Goal: Task Accomplishment & Management: Manage account settings

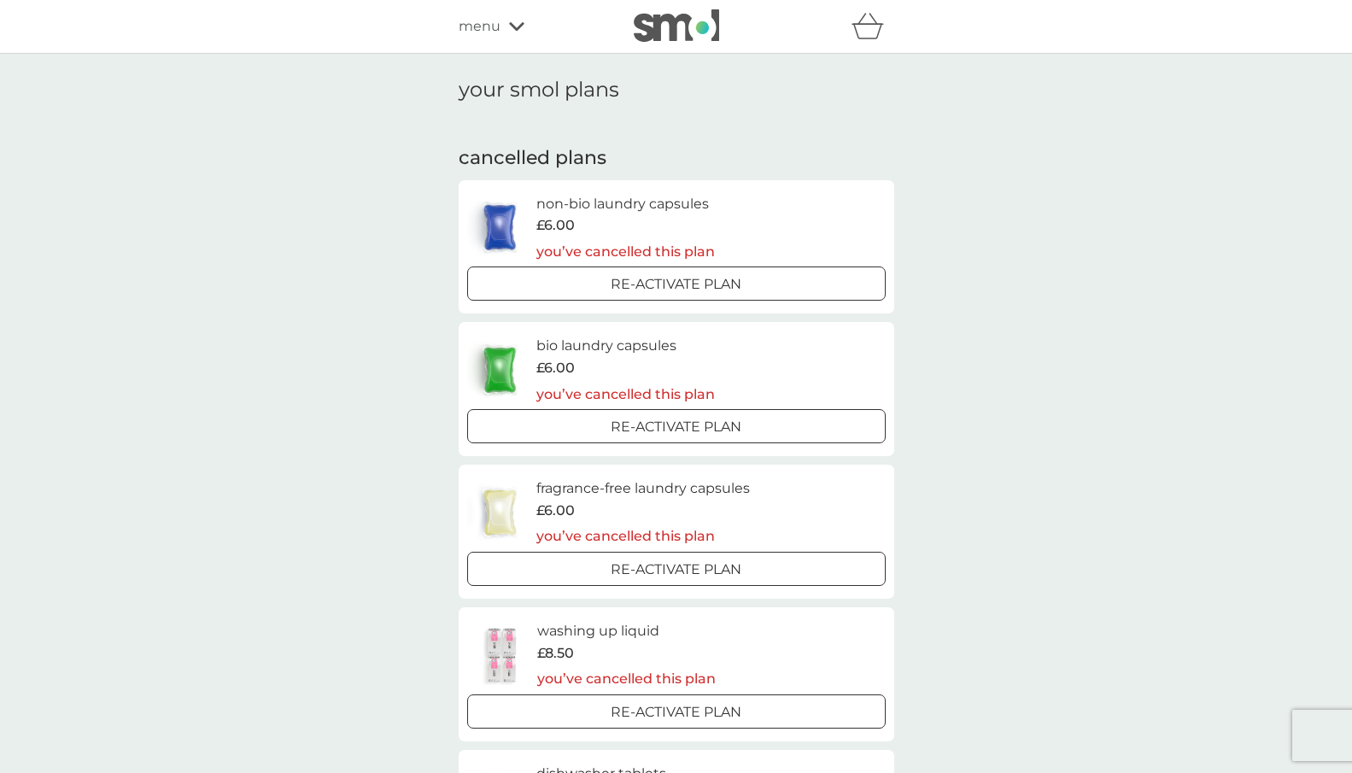
click at [512, 28] on icon at bounding box center [516, 26] width 15 height 10
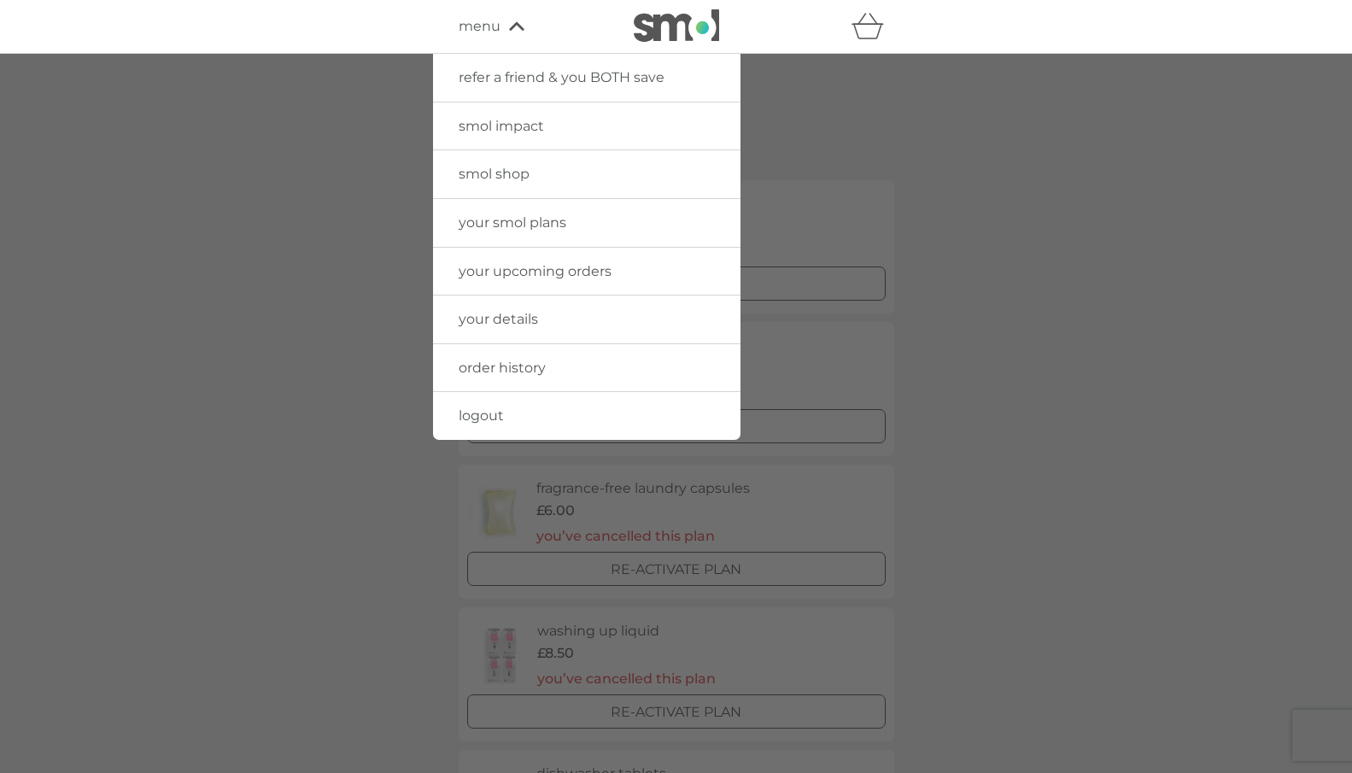
click at [939, 155] on div at bounding box center [676, 440] width 1352 height 773
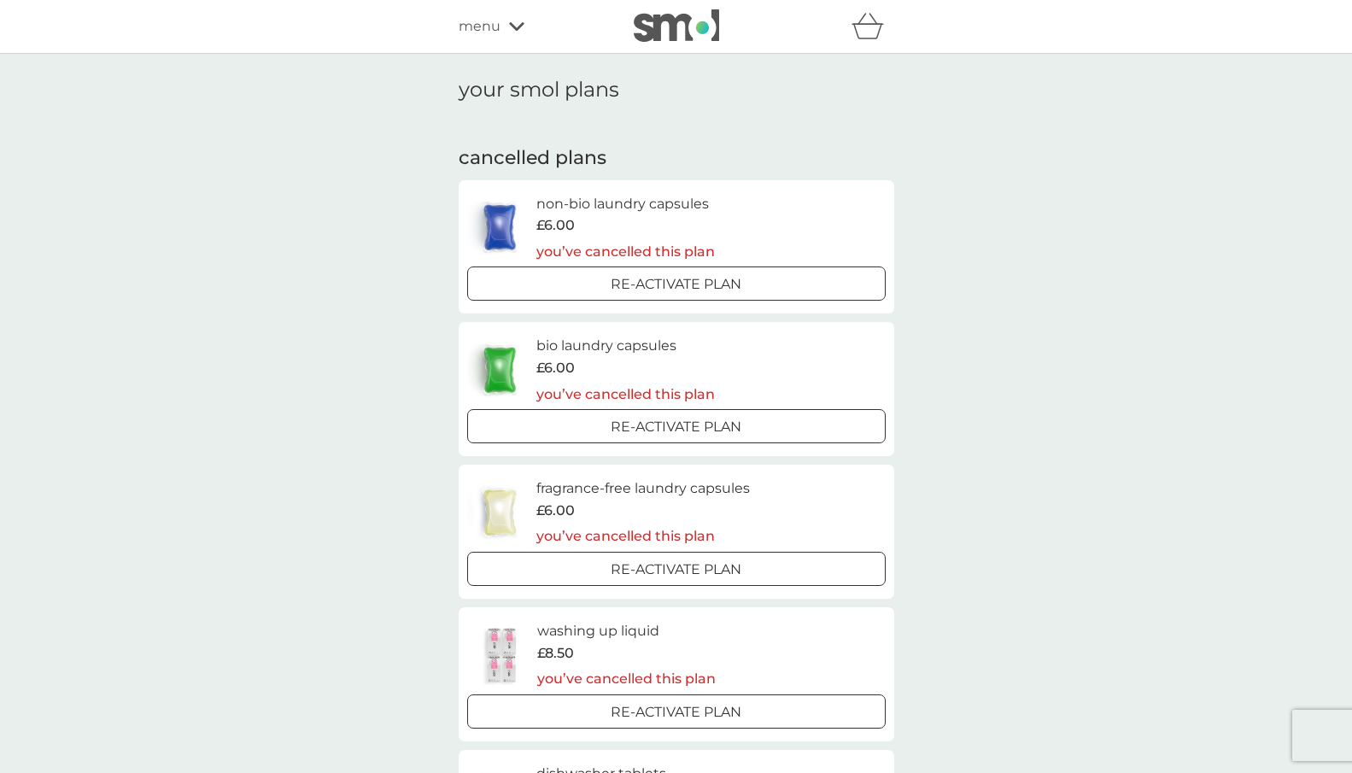
click at [670, 31] on img at bounding box center [676, 25] width 85 height 32
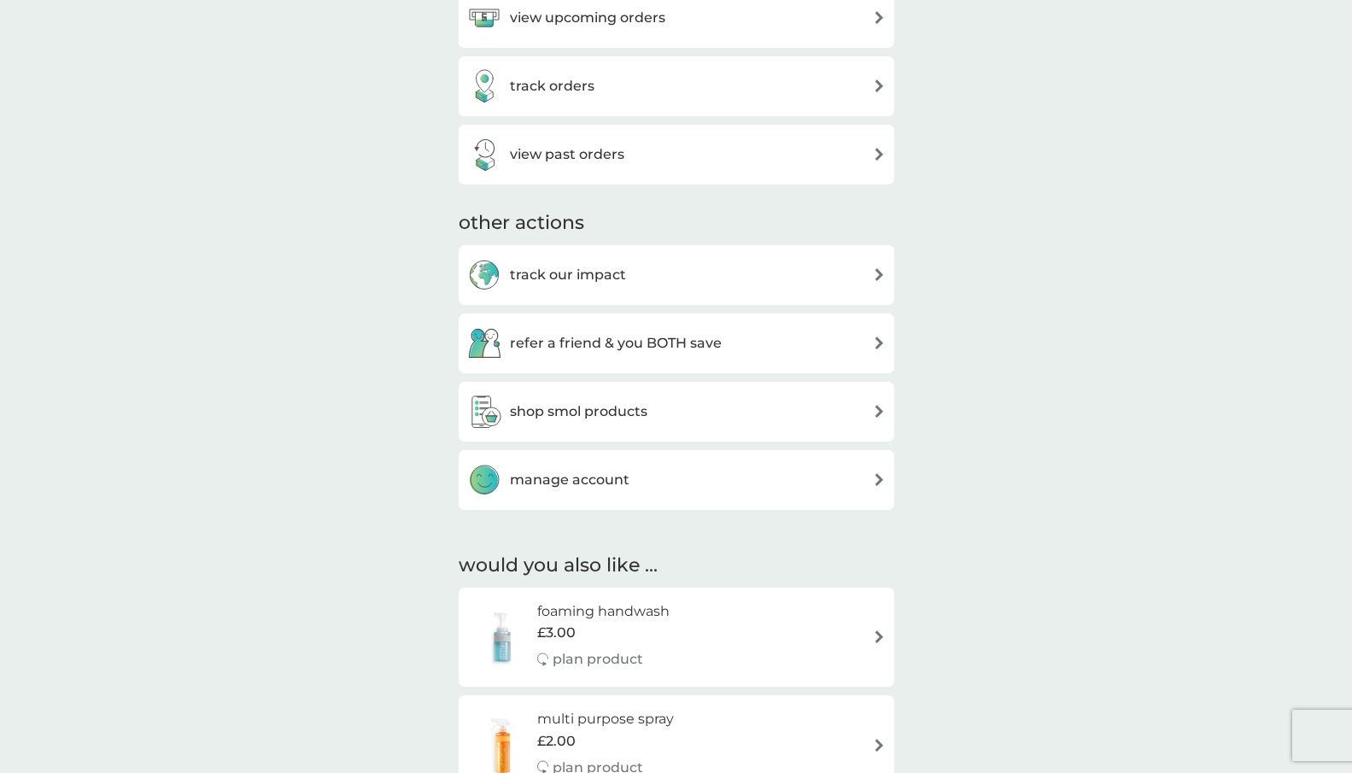
scroll to position [699, 0]
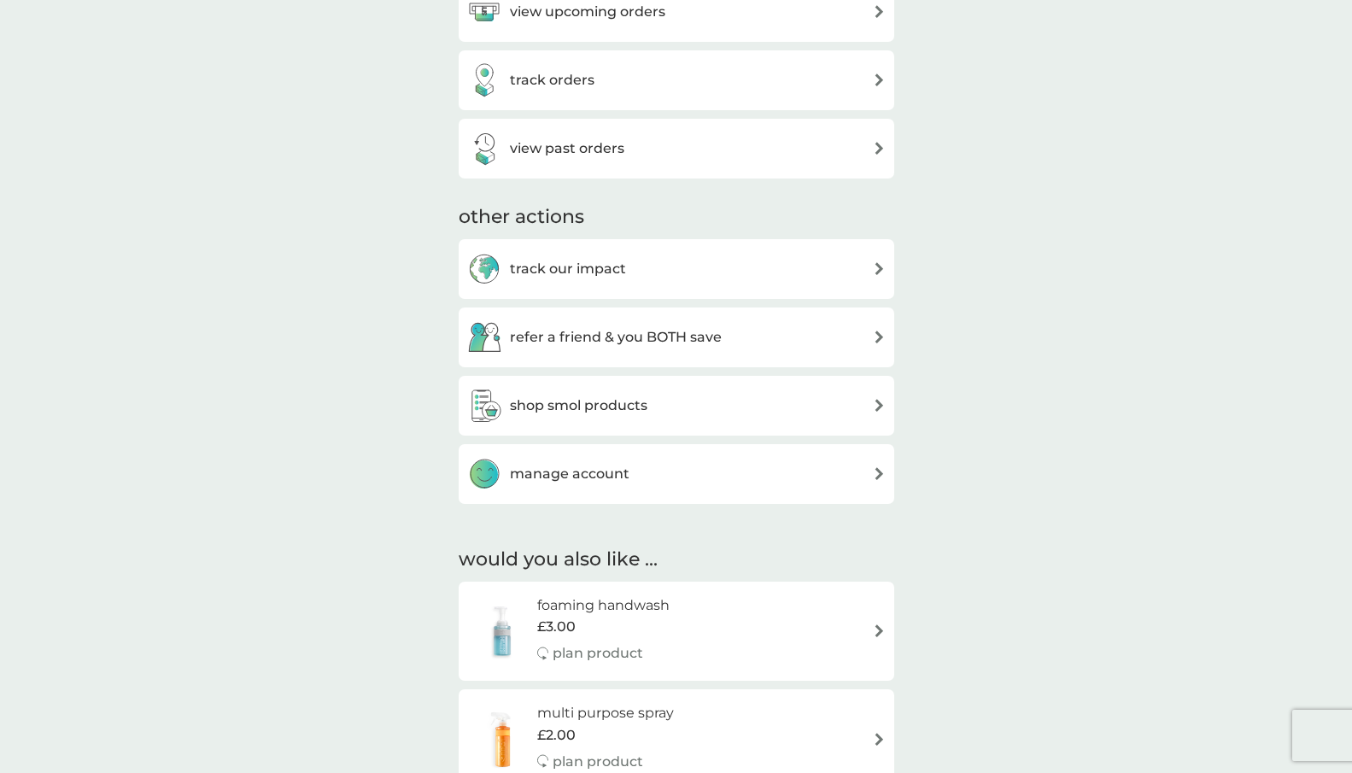
click at [662, 478] on div "manage account" at bounding box center [676, 474] width 418 height 34
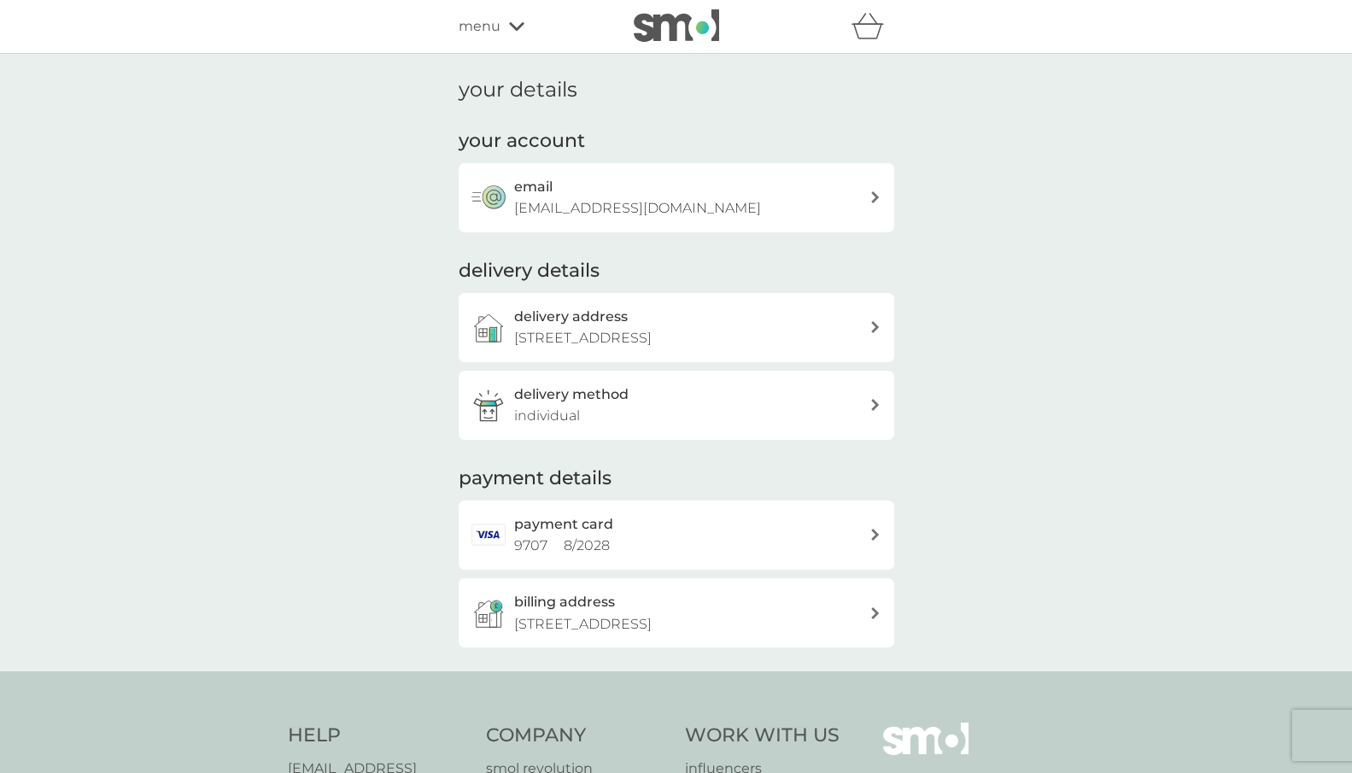
click at [601, 208] on p "[EMAIL_ADDRESS][DOMAIN_NAME]" at bounding box center [637, 208] width 247 height 22
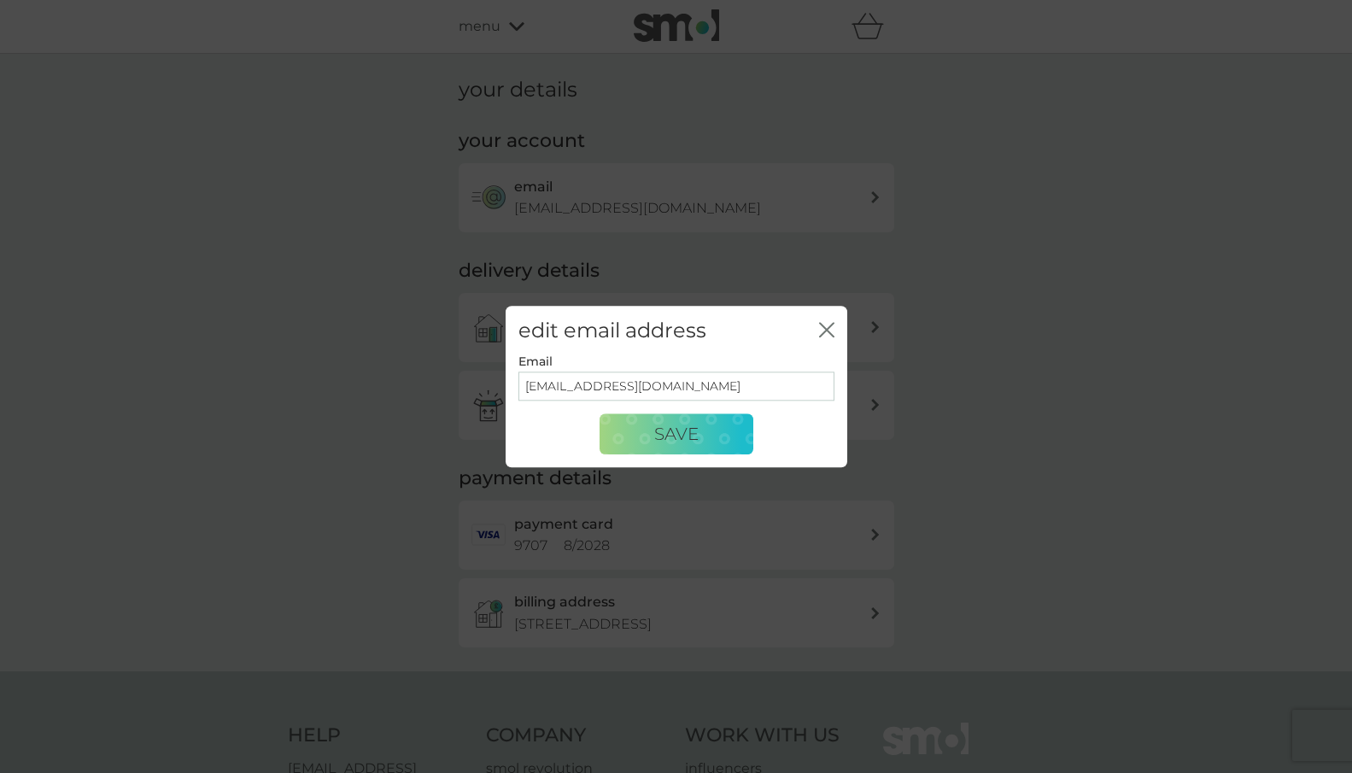
click at [822, 333] on icon "close" at bounding box center [823, 330] width 7 height 14
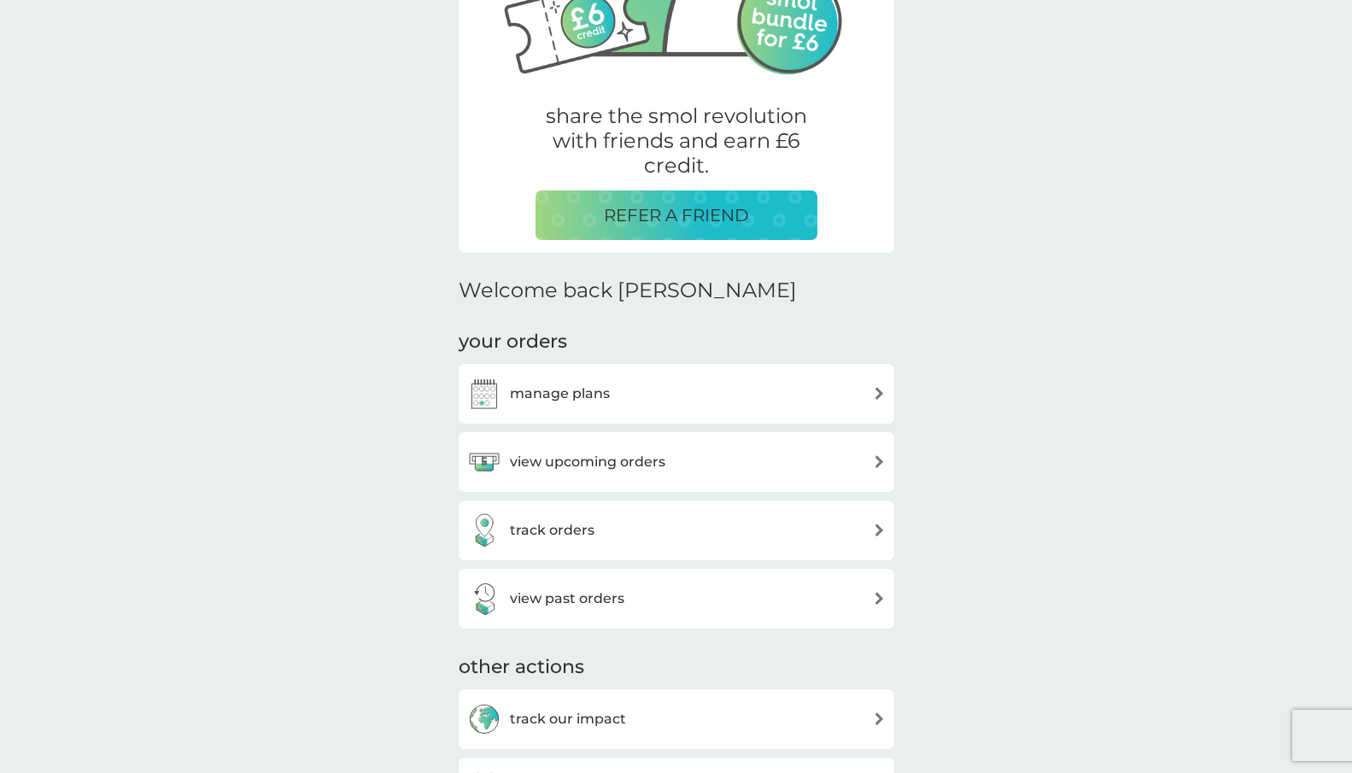
scroll to position [245, 0]
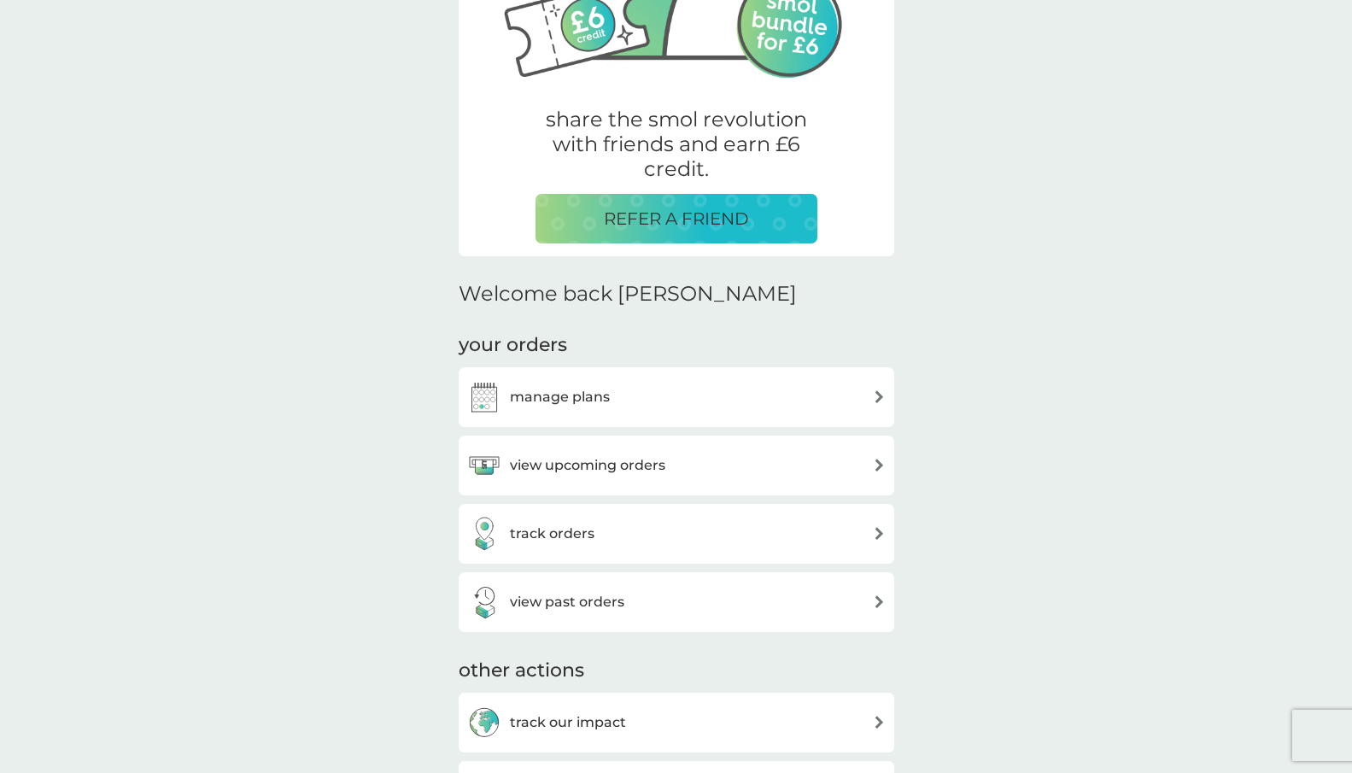
click at [768, 402] on div "manage plans" at bounding box center [676, 397] width 418 height 34
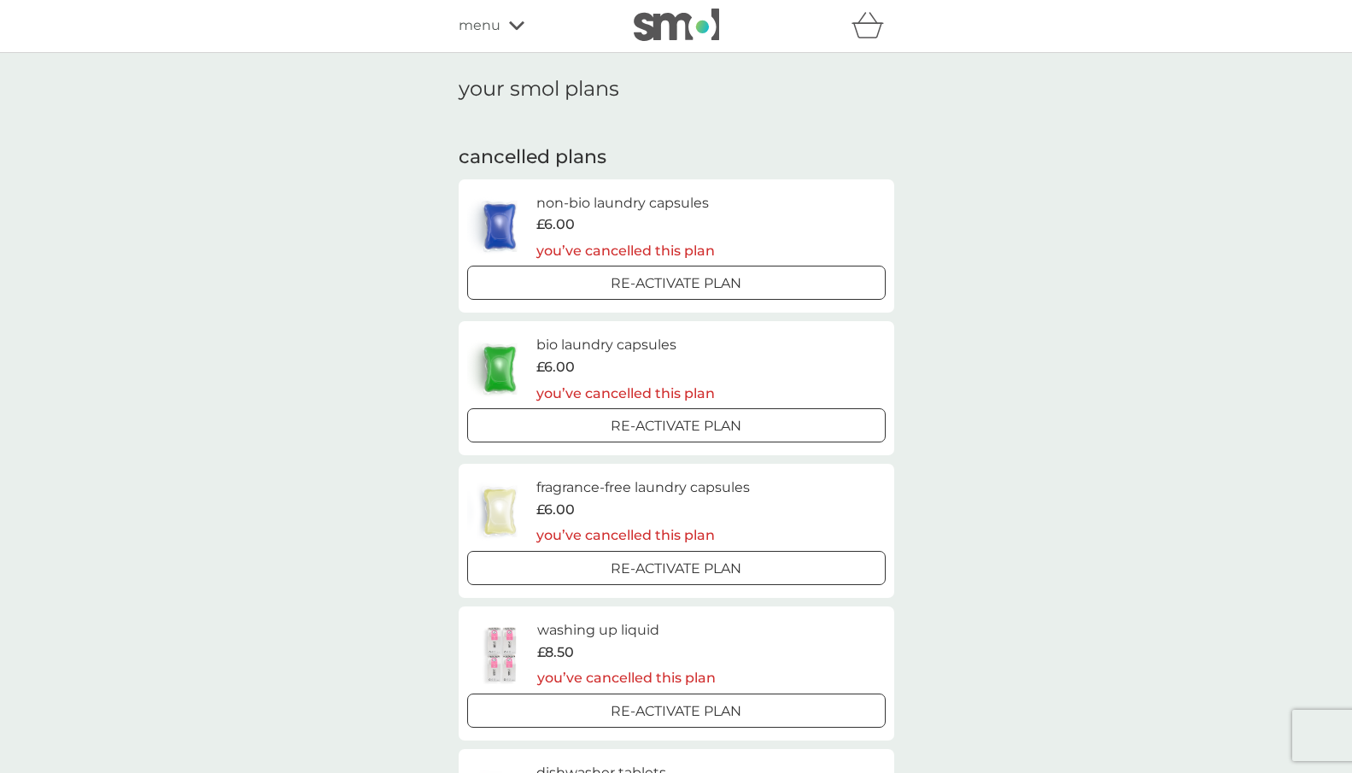
scroll to position [3, 0]
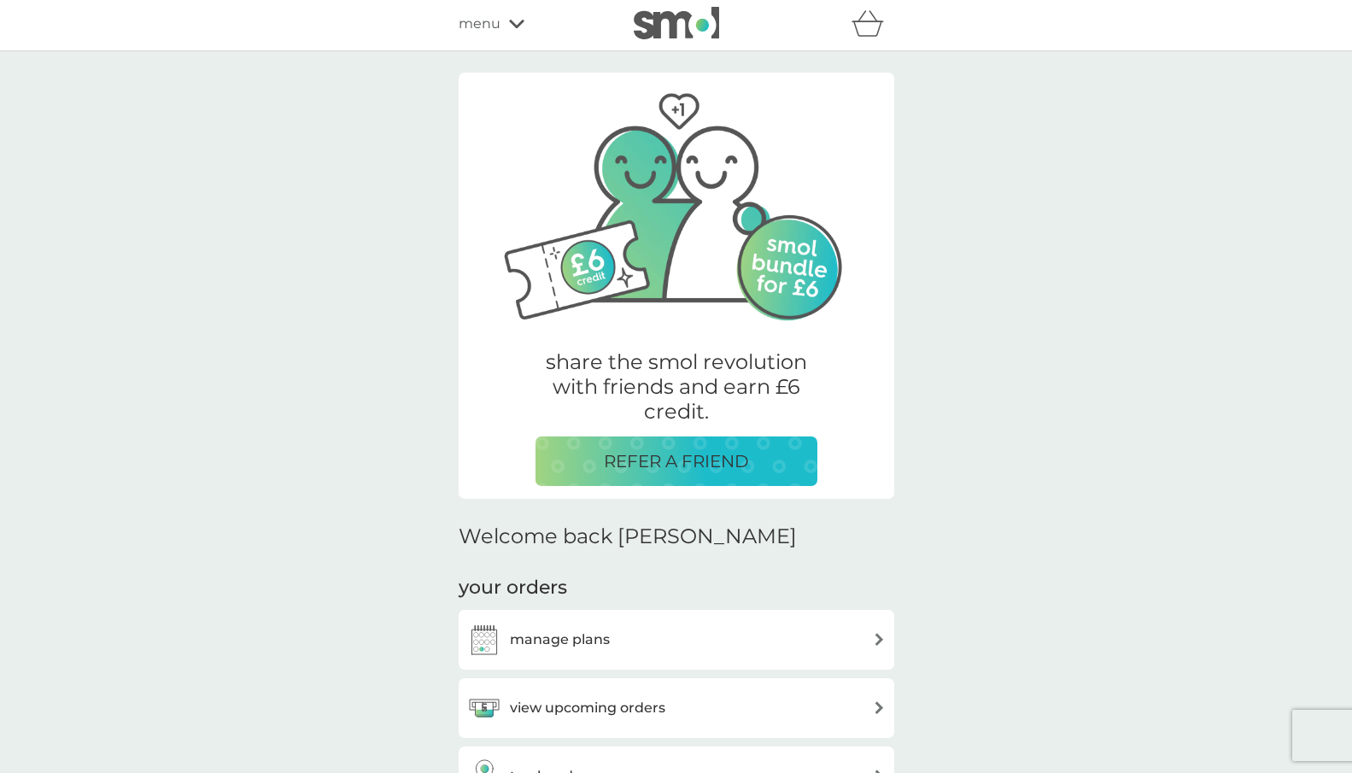
scroll to position [245, 0]
